Goal: Task Accomplishment & Management: Use online tool/utility

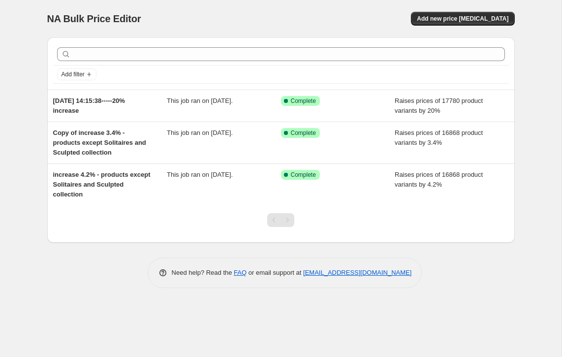
click at [286, 223] on div "Pagination" at bounding box center [288, 220] width 14 height 14
click at [24, 66] on div "NA Bulk Price Editor. This page is ready NA Bulk Price Editor Add new price [ME…" at bounding box center [281, 178] width 562 height 357
click at [34, 65] on div "NA Bulk Price Editor. This page is ready NA Bulk Price Editor Add new price [ME…" at bounding box center [281, 178] width 562 height 357
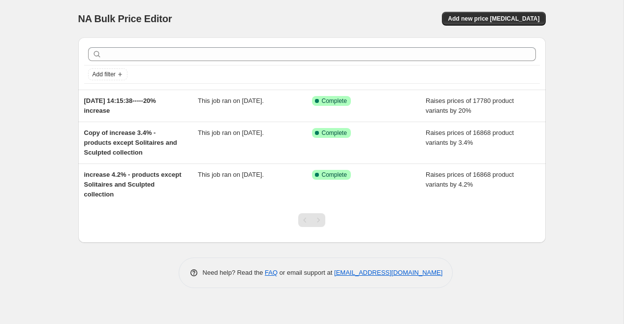
click at [41, 69] on div "NA Bulk Price Editor. This page is ready NA Bulk Price Editor Add new price [ME…" at bounding box center [312, 162] width 624 height 324
